Goal: Communication & Community: Answer question/provide support

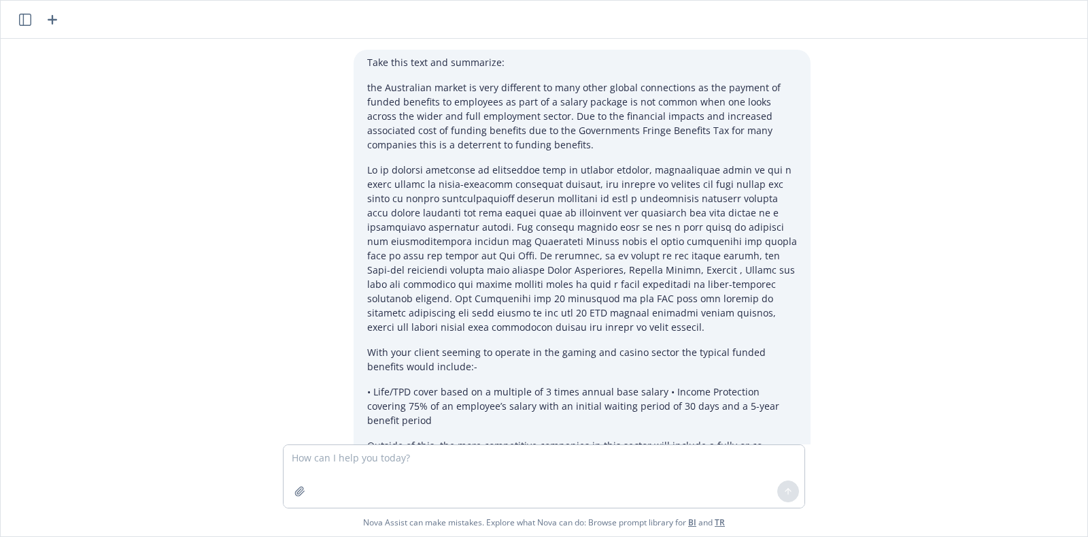
scroll to position [298, 0]
